Goal: Transaction & Acquisition: Register for event/course

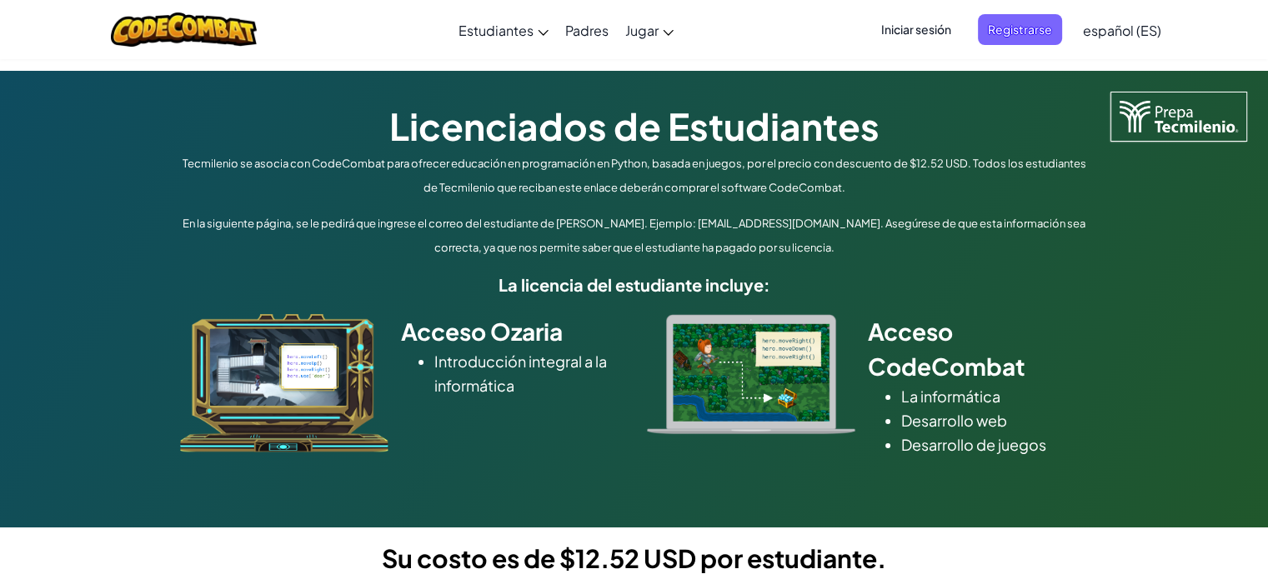
click at [911, 23] on font "Iniciar sesión" at bounding box center [916, 29] width 70 height 15
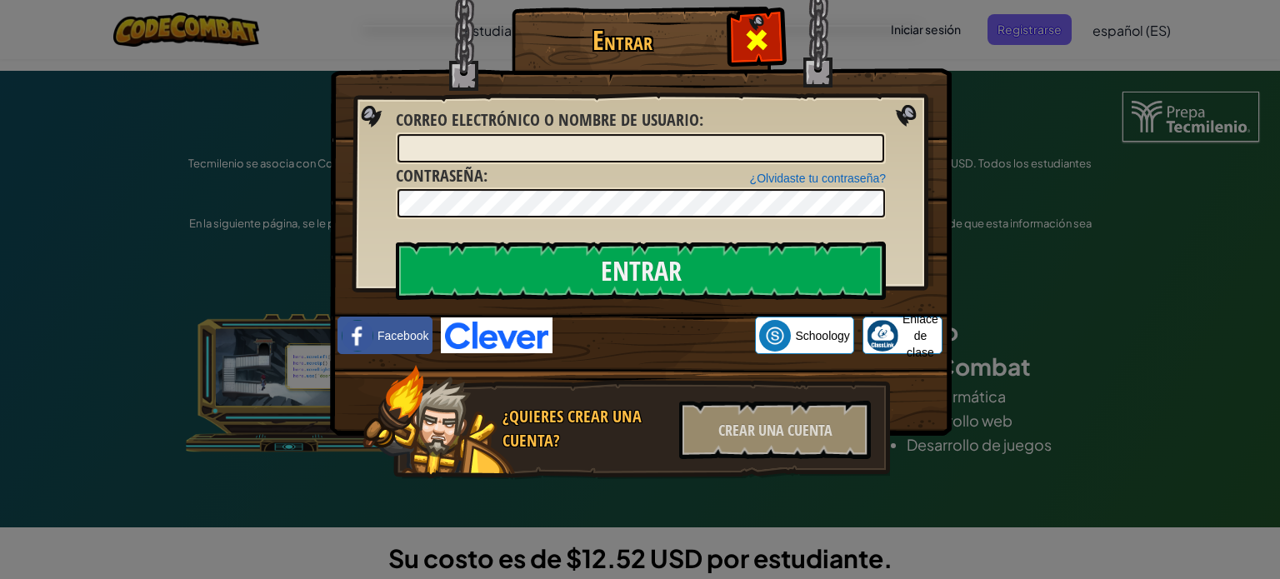
click at [733, 26] on div at bounding box center [756, 38] width 53 height 53
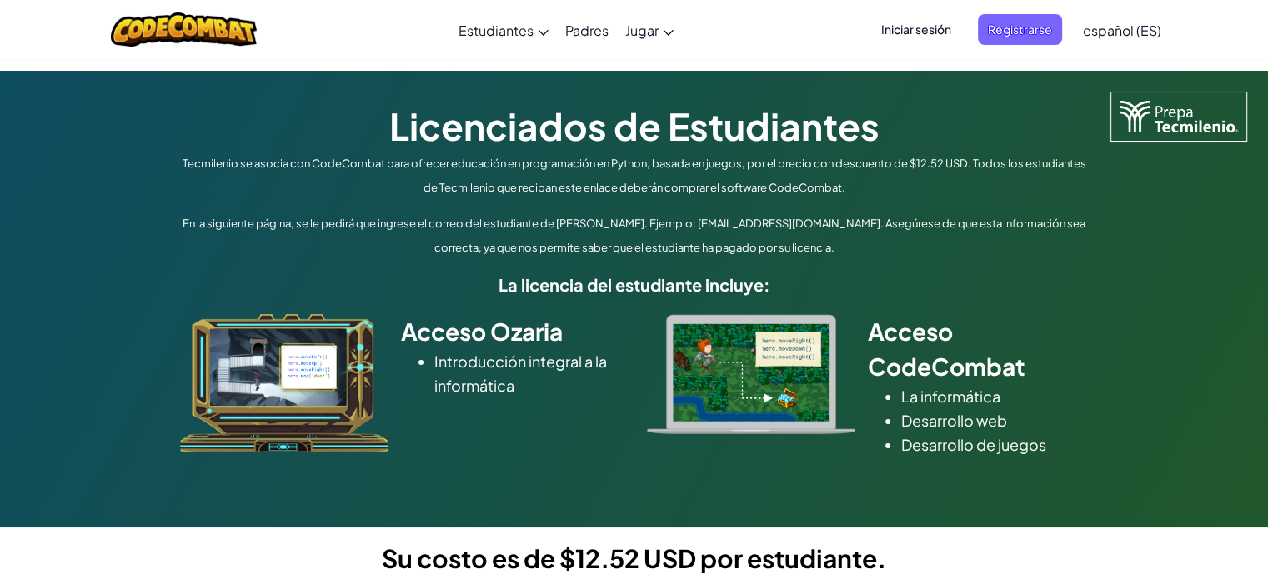
click at [918, 34] on font "Iniciar sesión" at bounding box center [916, 29] width 70 height 15
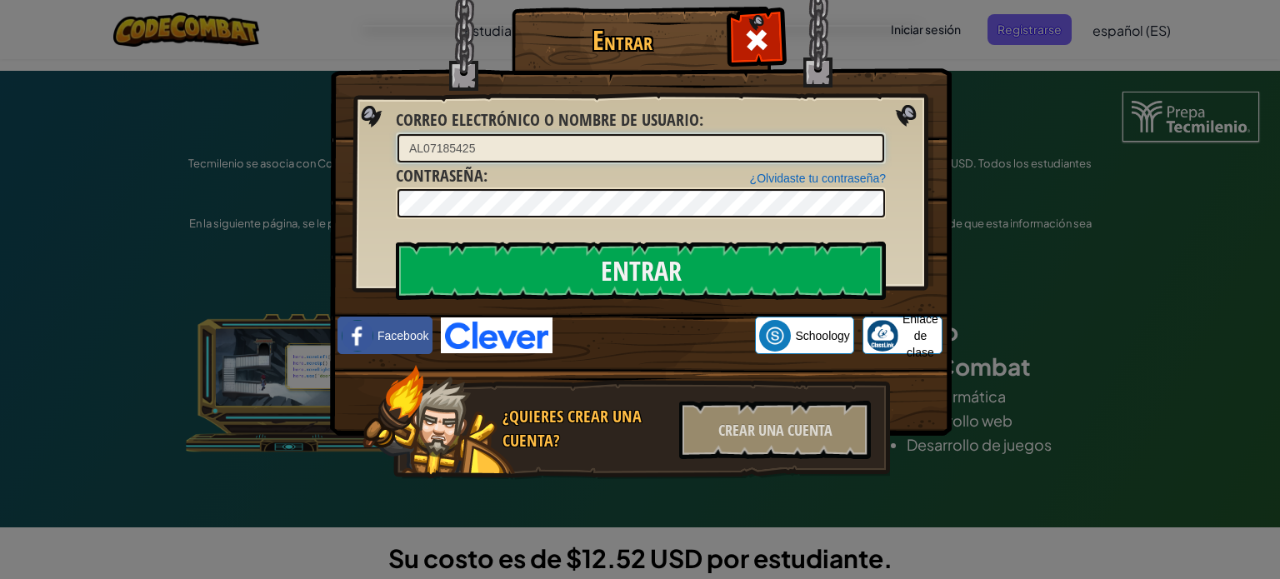
click at [528, 148] on input "AL07185425" at bounding box center [641, 148] width 487 height 28
click at [494, 148] on input "AL07185425" at bounding box center [641, 148] width 487 height 28
type input "[EMAIL_ADDRESS][DOMAIN_NAME]"
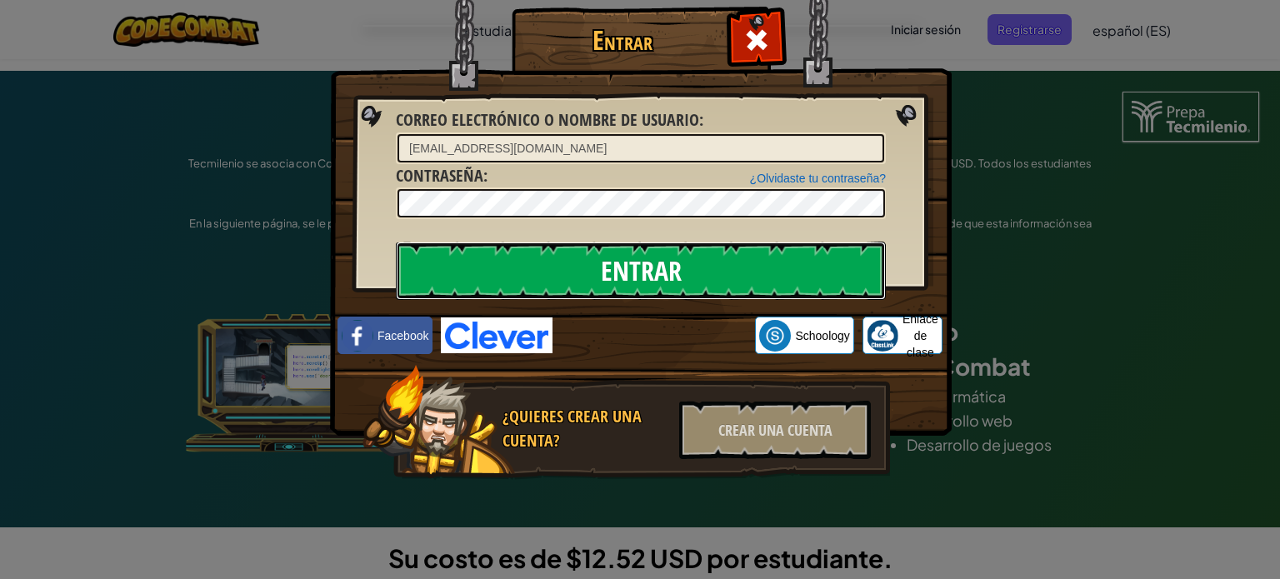
click at [622, 267] on input "Entrar" at bounding box center [641, 271] width 490 height 58
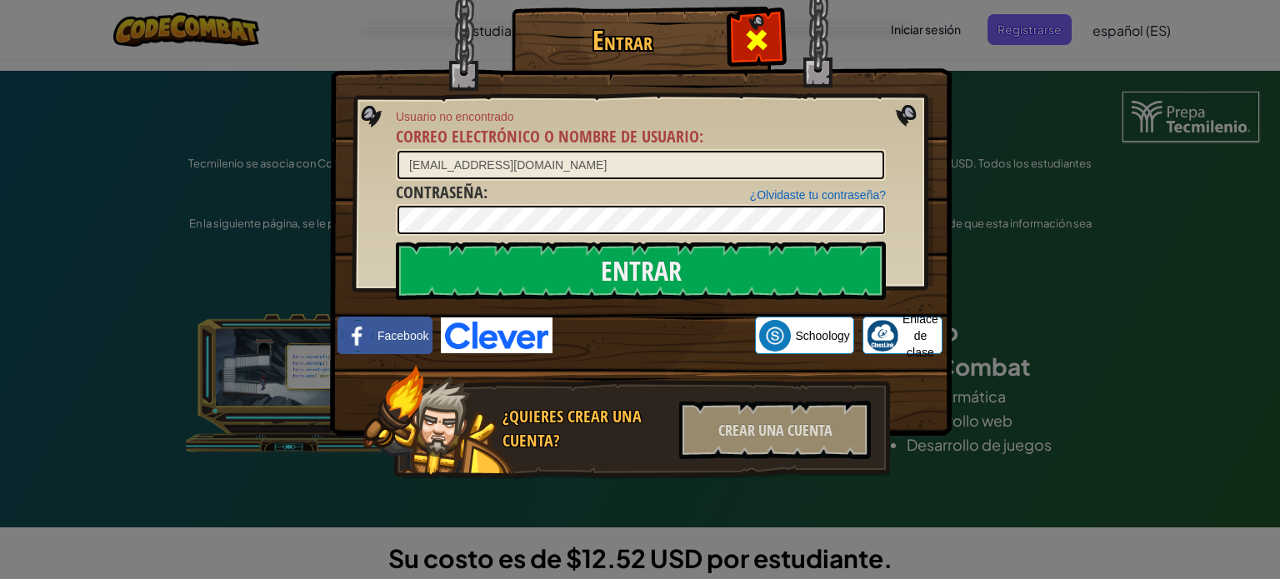
click at [750, 40] on span at bounding box center [756, 40] width 27 height 27
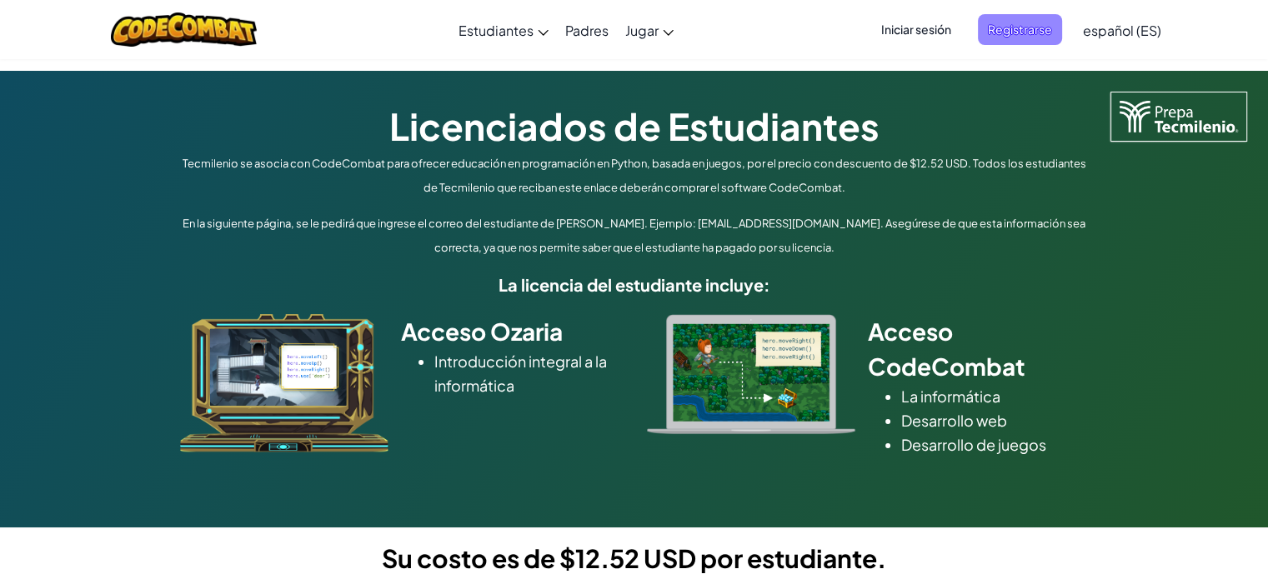
click at [1044, 15] on span "Registrarse" at bounding box center [1020, 29] width 84 height 31
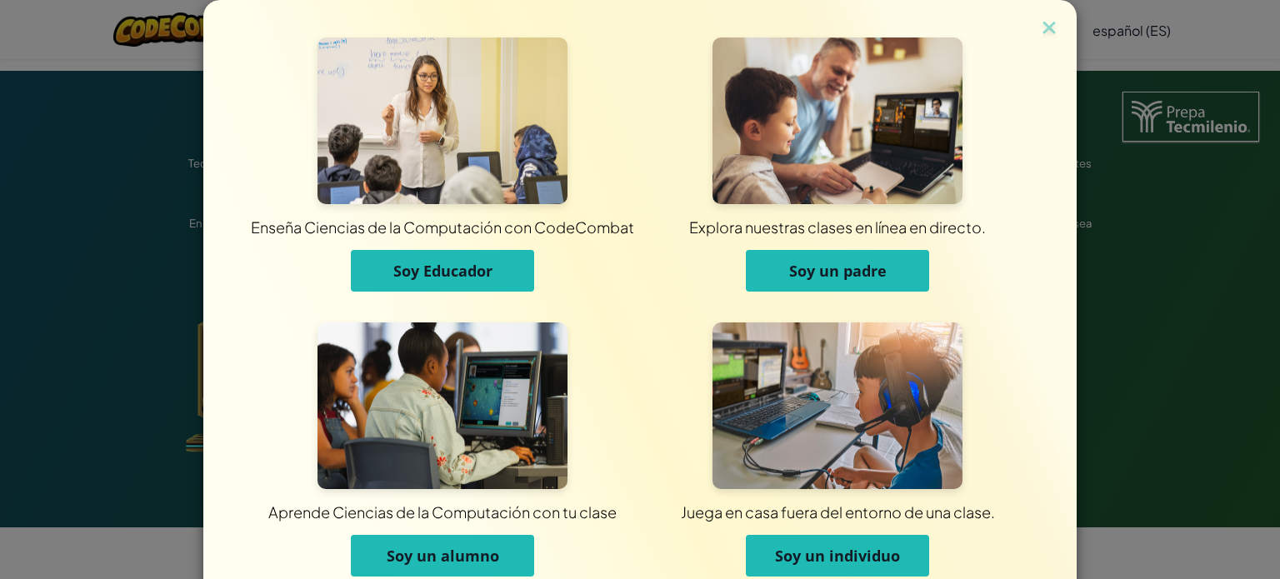
scroll to position [80, 0]
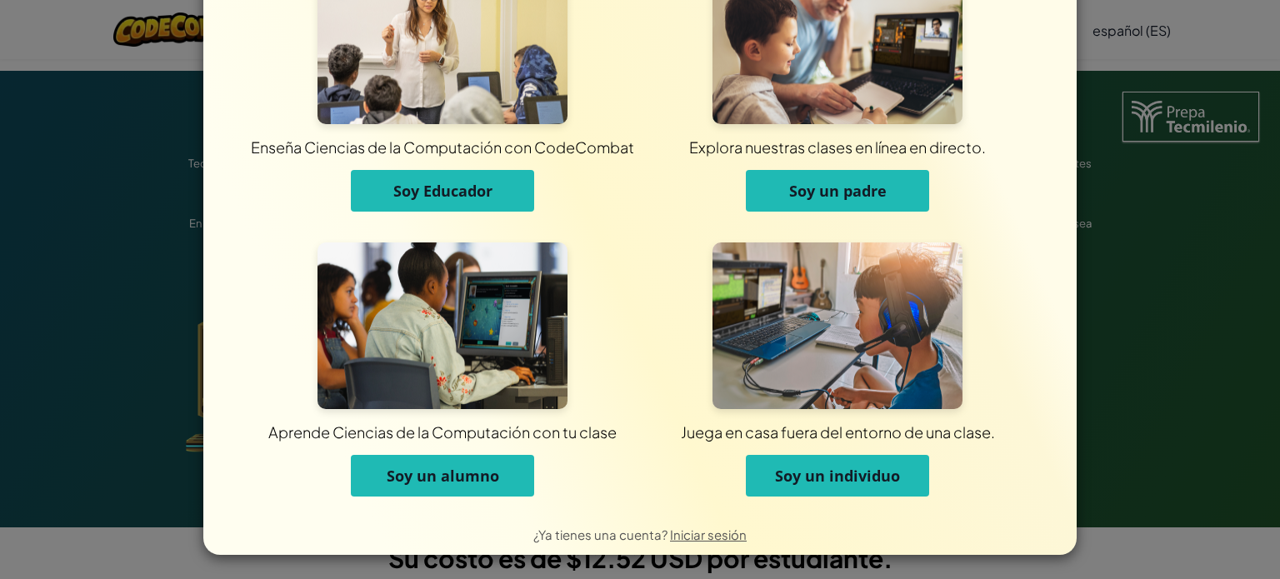
click at [1163, 347] on div "Enseña Ciencias de la Computación con CodeCombat Soy Educador Explora nuestras …" at bounding box center [640, 289] width 1280 height 579
click at [433, 466] on font "Soy un alumno" at bounding box center [443, 476] width 113 height 20
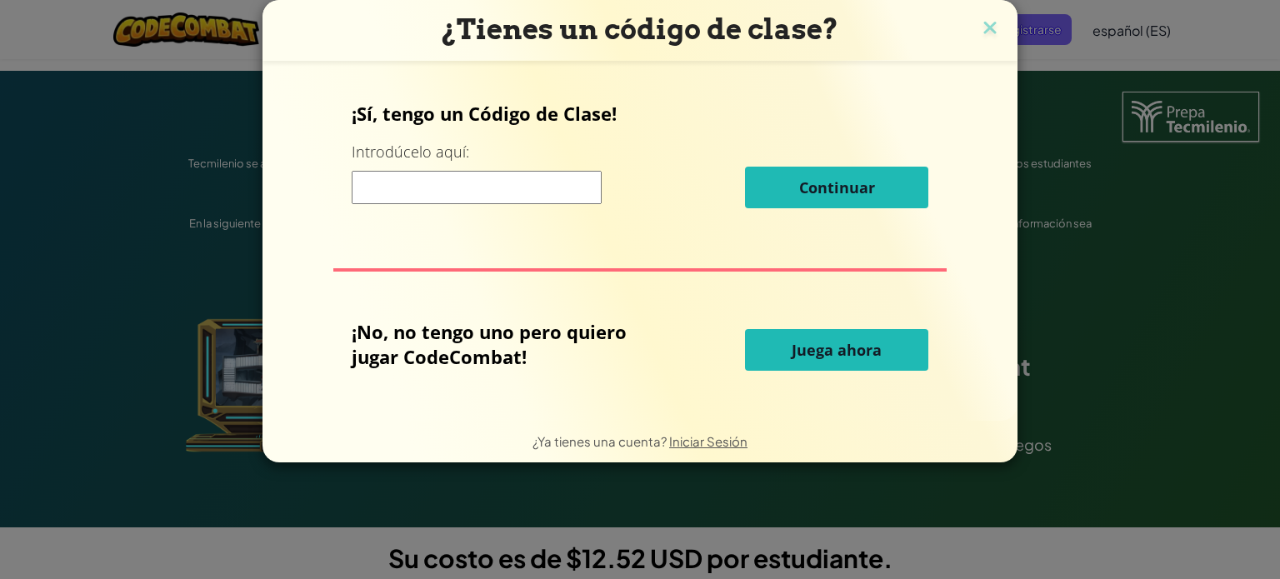
scroll to position [0, 0]
click at [551, 182] on input at bounding box center [477, 187] width 250 height 33
